Goal: Task Accomplishment & Management: Use online tool/utility

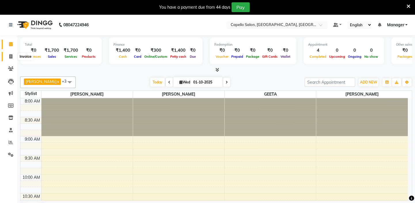
click at [9, 56] on icon at bounding box center [10, 56] width 3 height 4
select select "service"
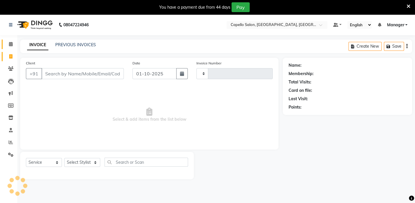
type input "1975"
select select "4763"
click at [12, 45] on icon at bounding box center [11, 44] width 4 height 4
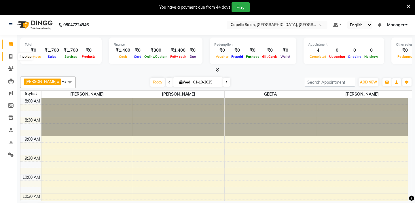
click at [11, 55] on icon at bounding box center [10, 56] width 3 height 4
select select "service"
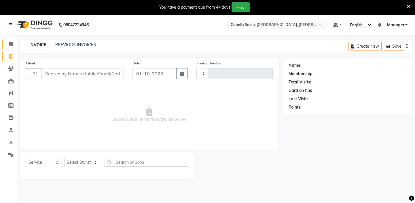
type input "1975"
select select "4763"
click at [11, 45] on icon at bounding box center [11, 44] width 4 height 4
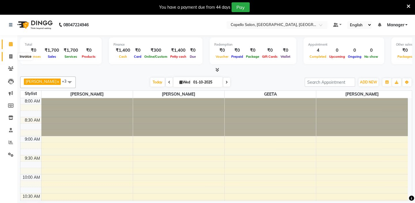
click at [10, 55] on icon at bounding box center [10, 56] width 3 height 4
select select "service"
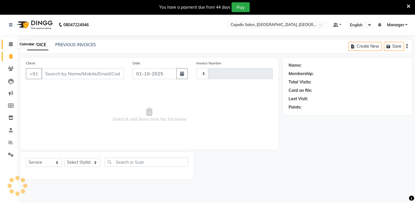
click at [12, 45] on icon at bounding box center [11, 44] width 4 height 4
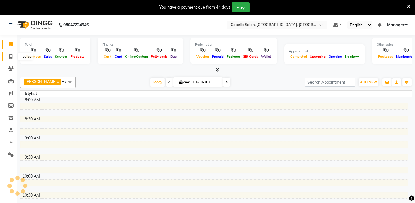
click at [12, 57] on span at bounding box center [11, 56] width 10 height 7
select select "service"
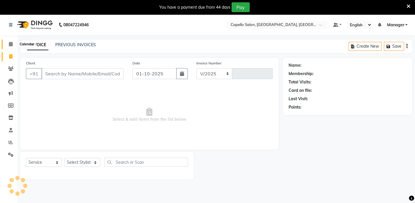
select select "4763"
type input "1975"
click at [12, 45] on icon at bounding box center [11, 44] width 4 height 4
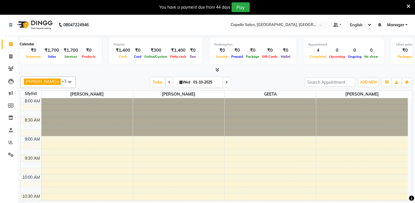
click at [10, 44] on icon at bounding box center [11, 44] width 4 height 4
click at [10, 43] on icon at bounding box center [11, 44] width 4 height 4
click at [11, 44] on icon at bounding box center [11, 44] width 4 height 4
click at [12, 43] on icon at bounding box center [11, 44] width 4 height 4
click at [251, 75] on div "[PERSON_NAME] shirwash x [PERSON_NAME] x GEETA x [PERSON_NAME] x +3 Select All …" at bounding box center [216, 145] width 392 height 142
